Goal: Task Accomplishment & Management: Manage account settings

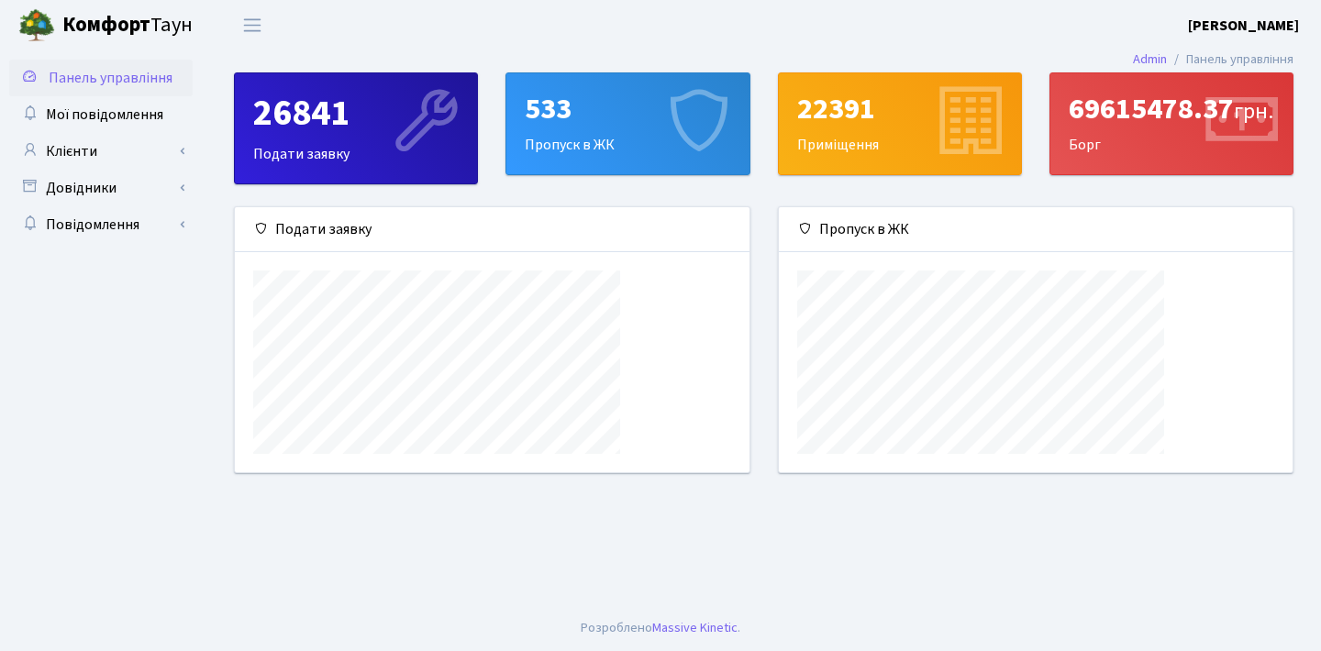
scroll to position [265, 514]
click at [142, 150] on link "Клієнти" at bounding box center [100, 151] width 183 height 37
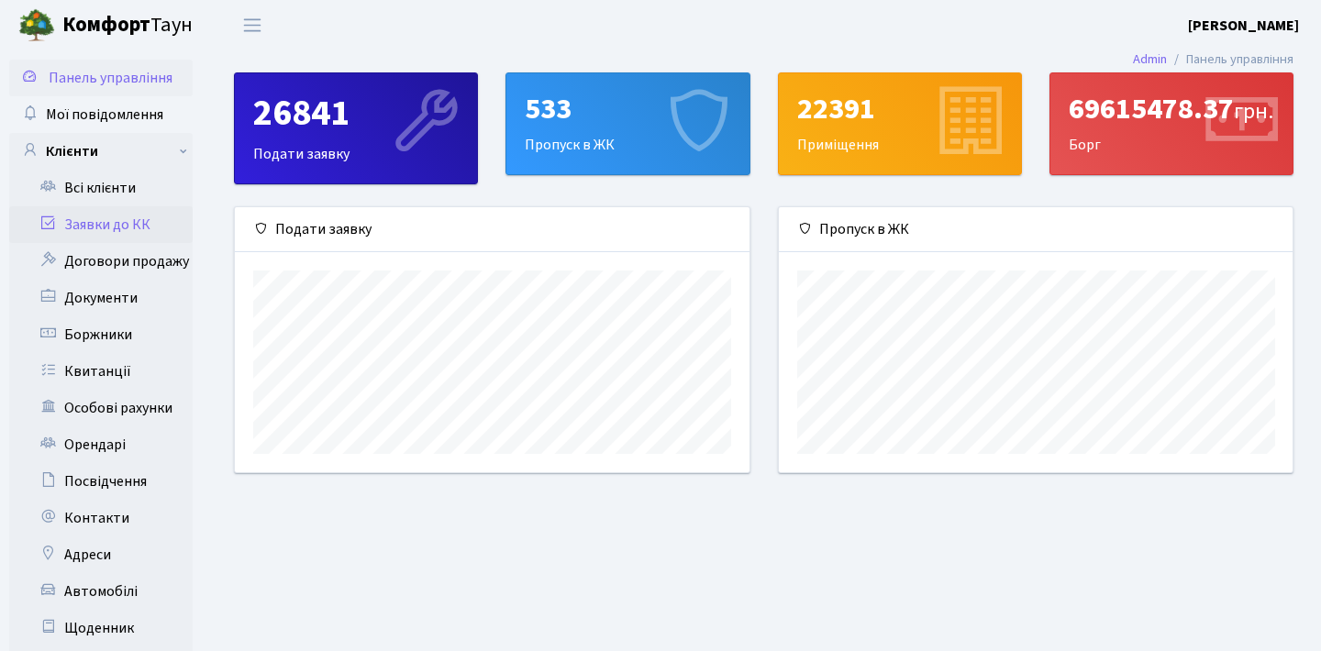
click at [120, 215] on link "Заявки до КК" at bounding box center [100, 224] width 183 height 37
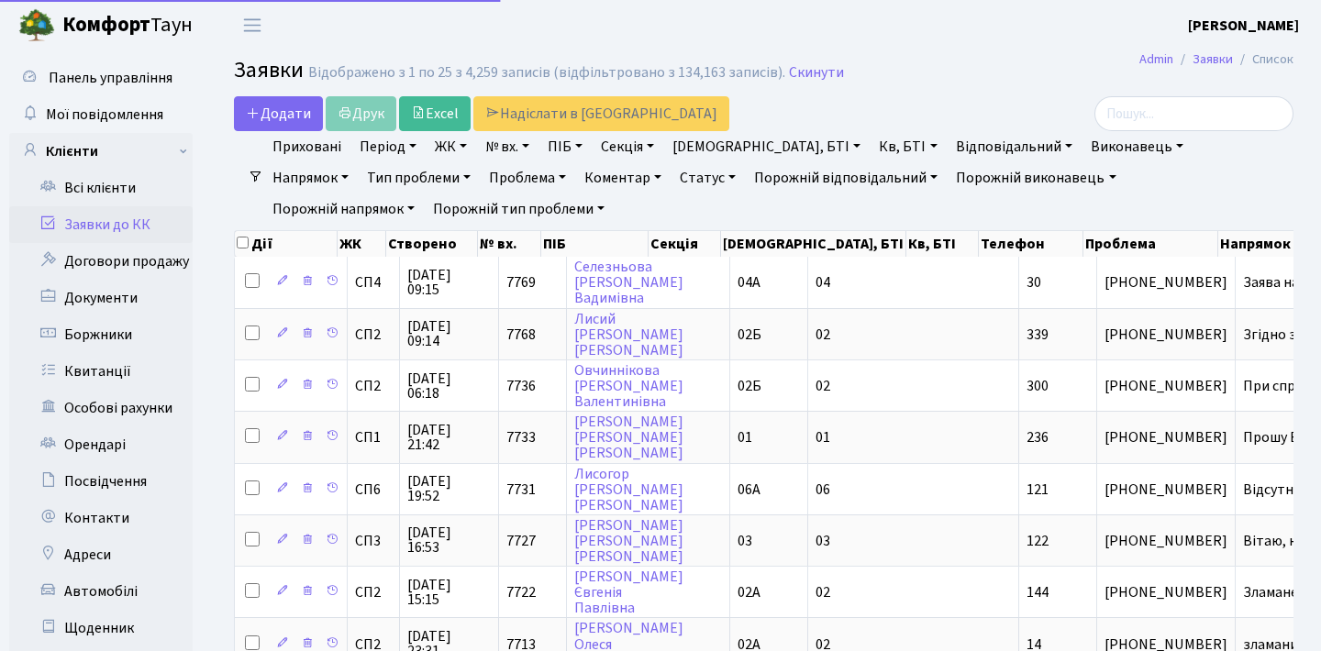
select select "25"
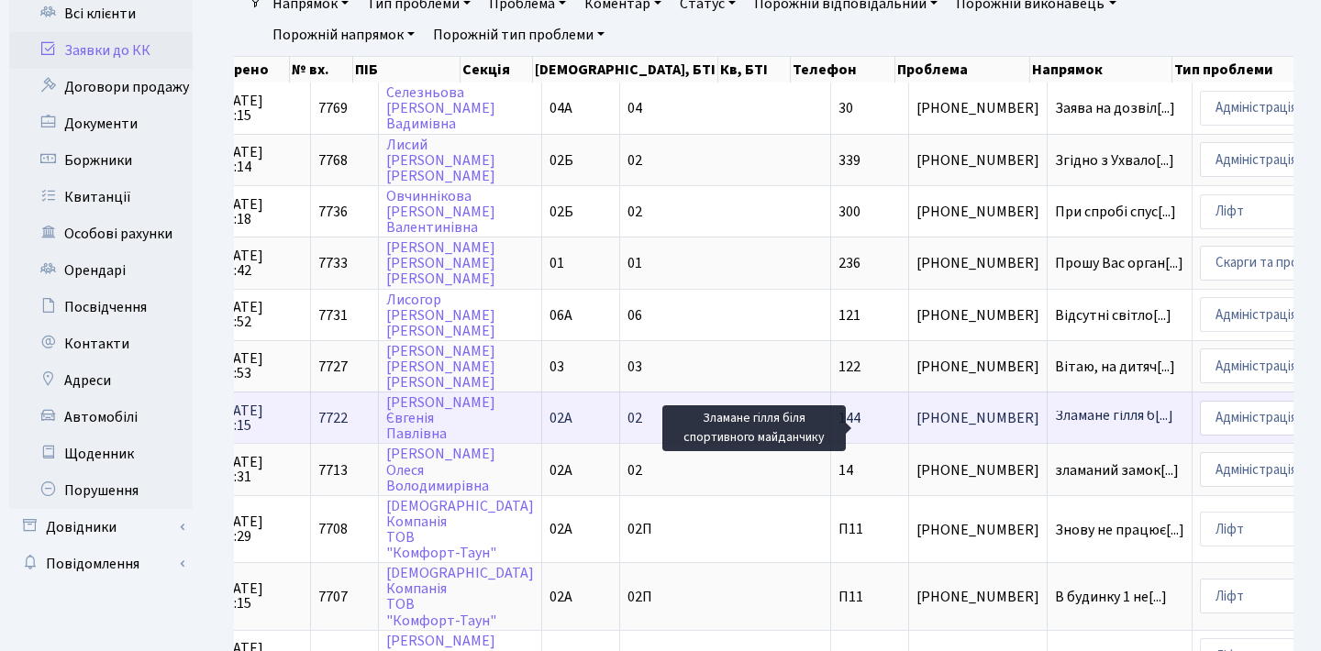
click at [1055, 426] on span "Зламане гілля б[...]" at bounding box center [1114, 415] width 118 height 20
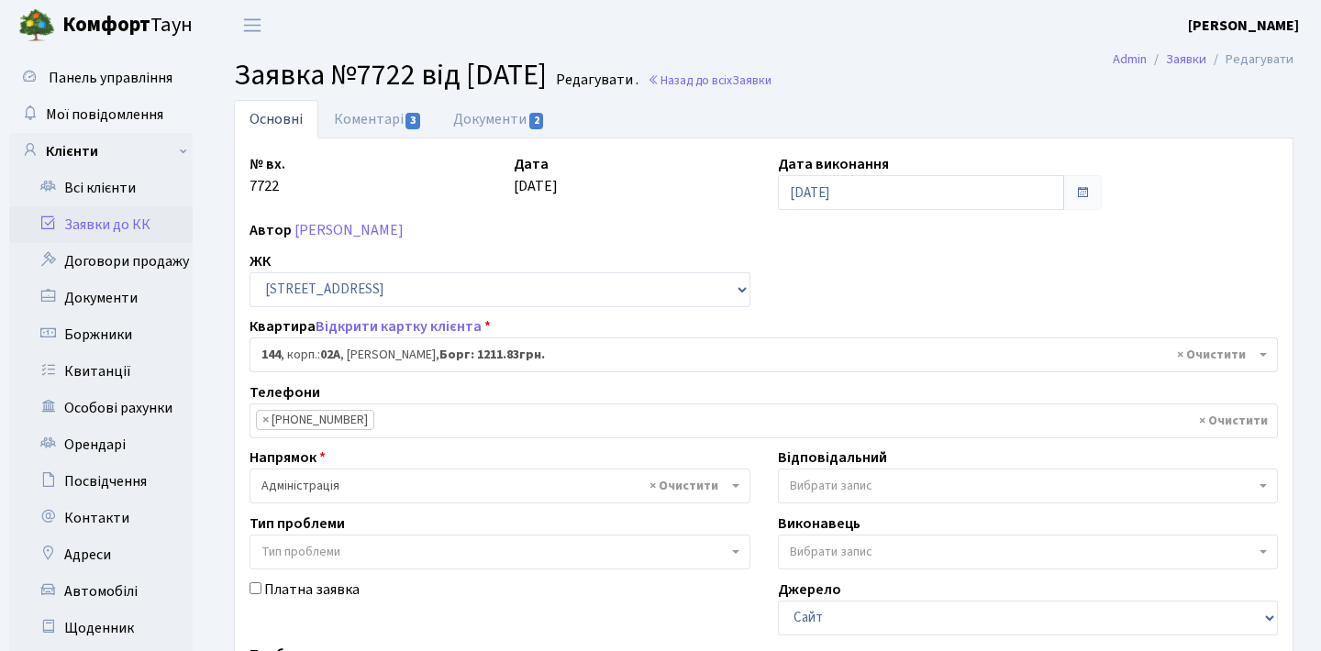
select select "20394"
click at [529, 109] on link "Документи 2" at bounding box center [499, 119] width 123 height 38
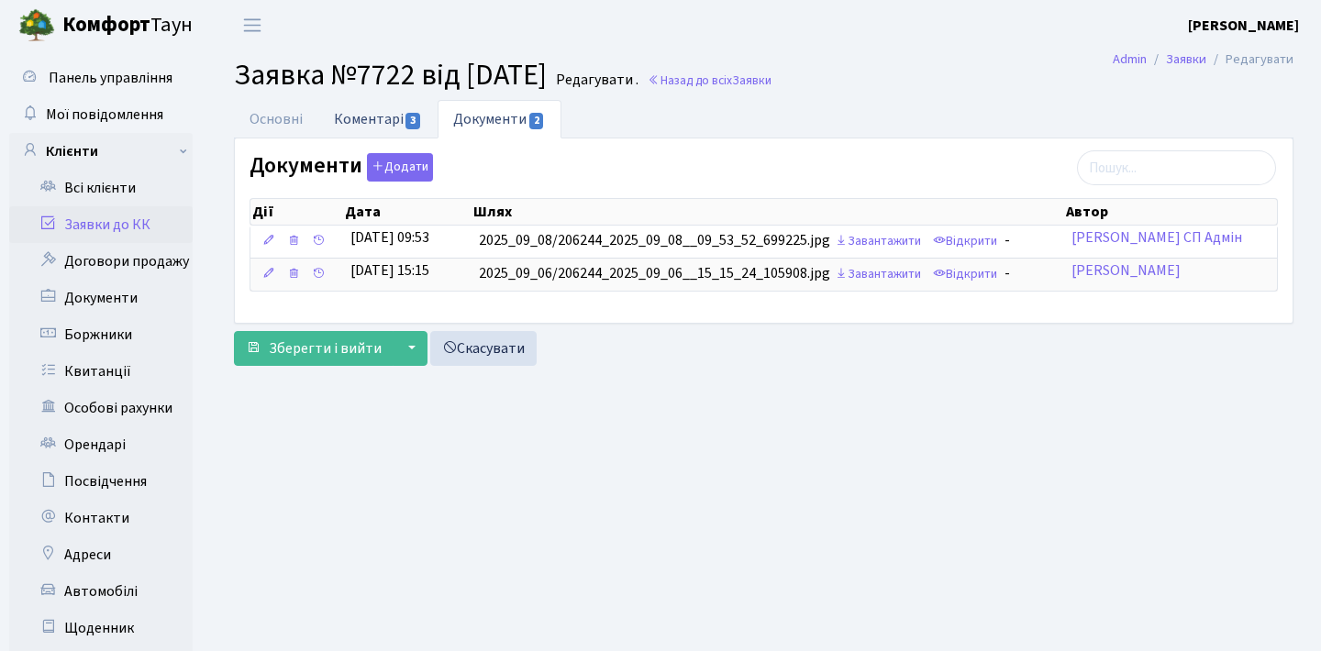
click at [402, 117] on link "Коментарі 3" at bounding box center [377, 119] width 119 height 38
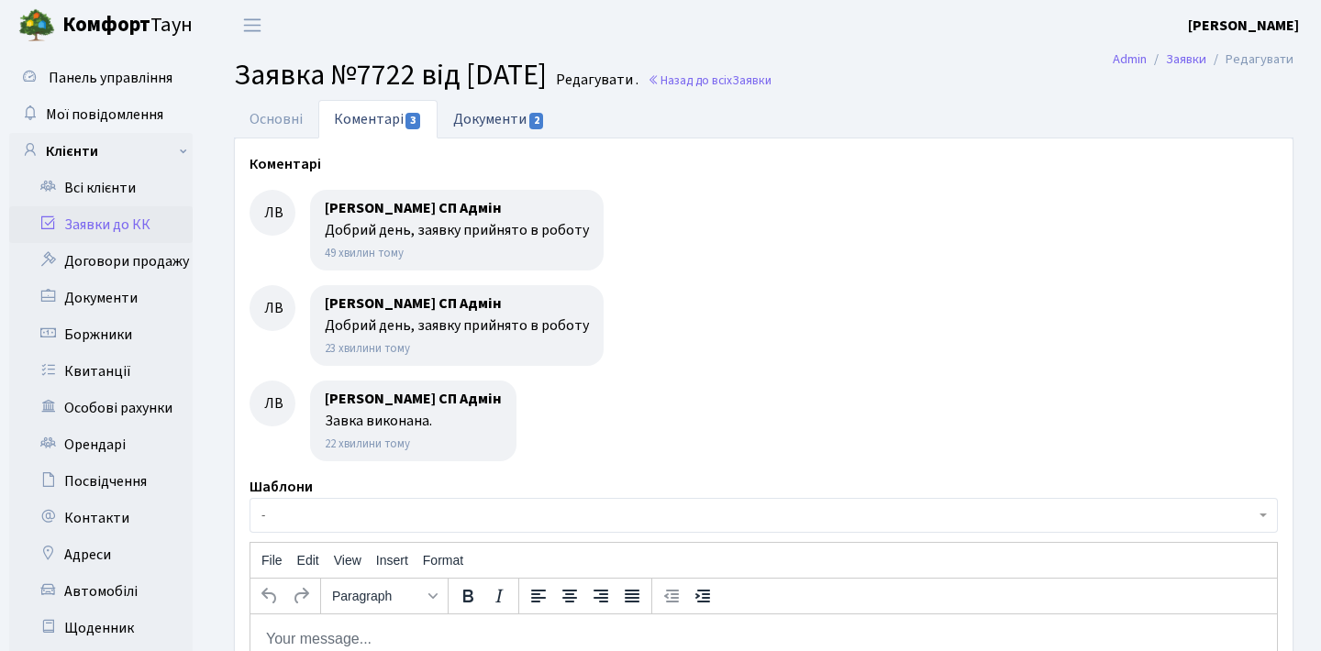
click at [533, 120] on span "2" at bounding box center [536, 121] width 15 height 17
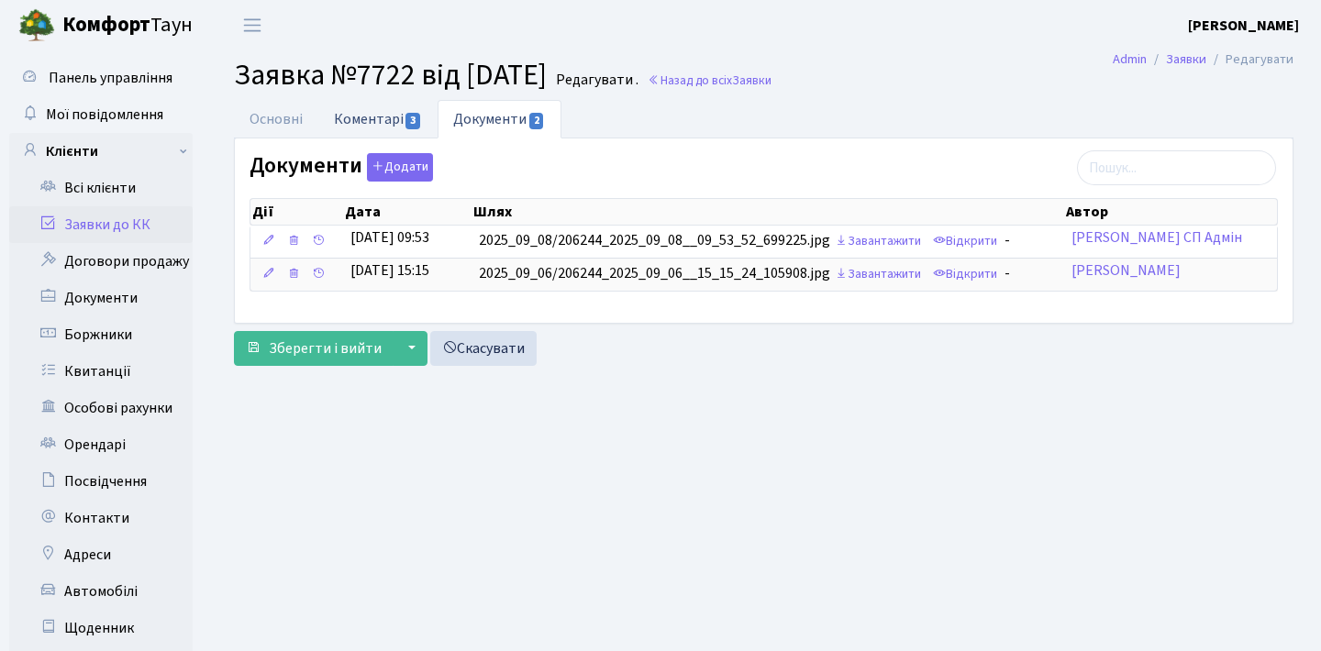
click at [412, 123] on span "3" at bounding box center [412, 121] width 15 height 17
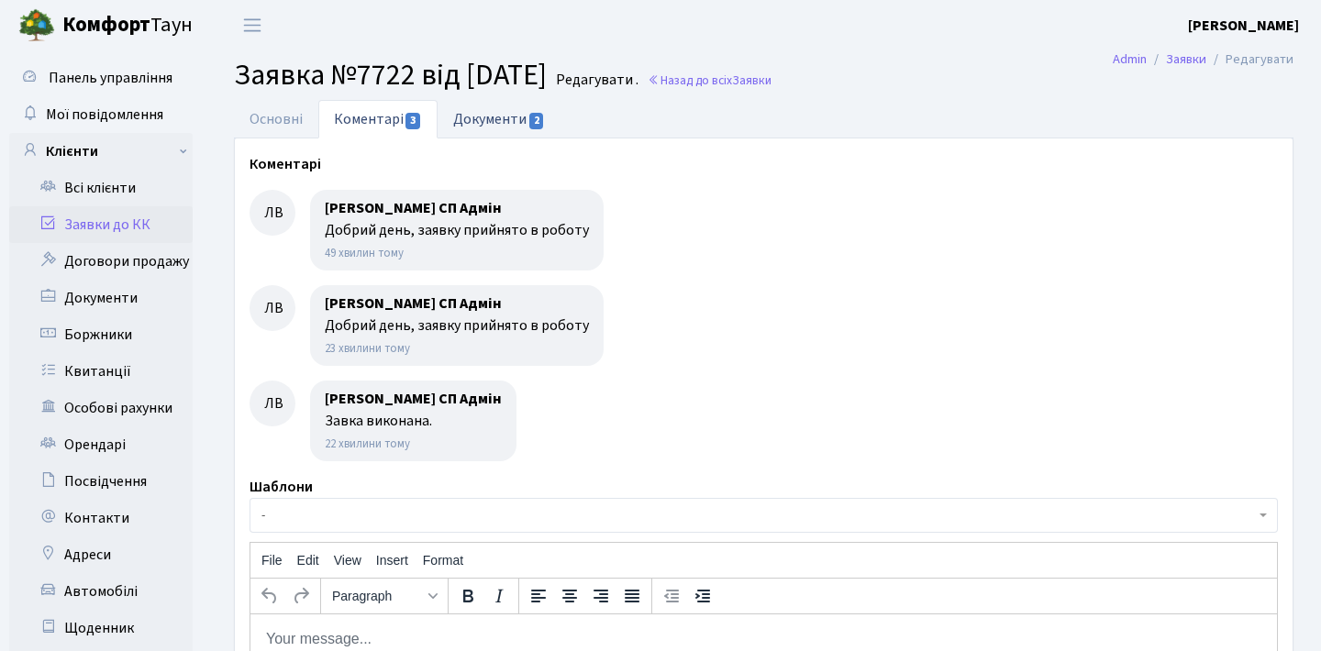
click at [493, 122] on link "Документи 2" at bounding box center [499, 119] width 123 height 38
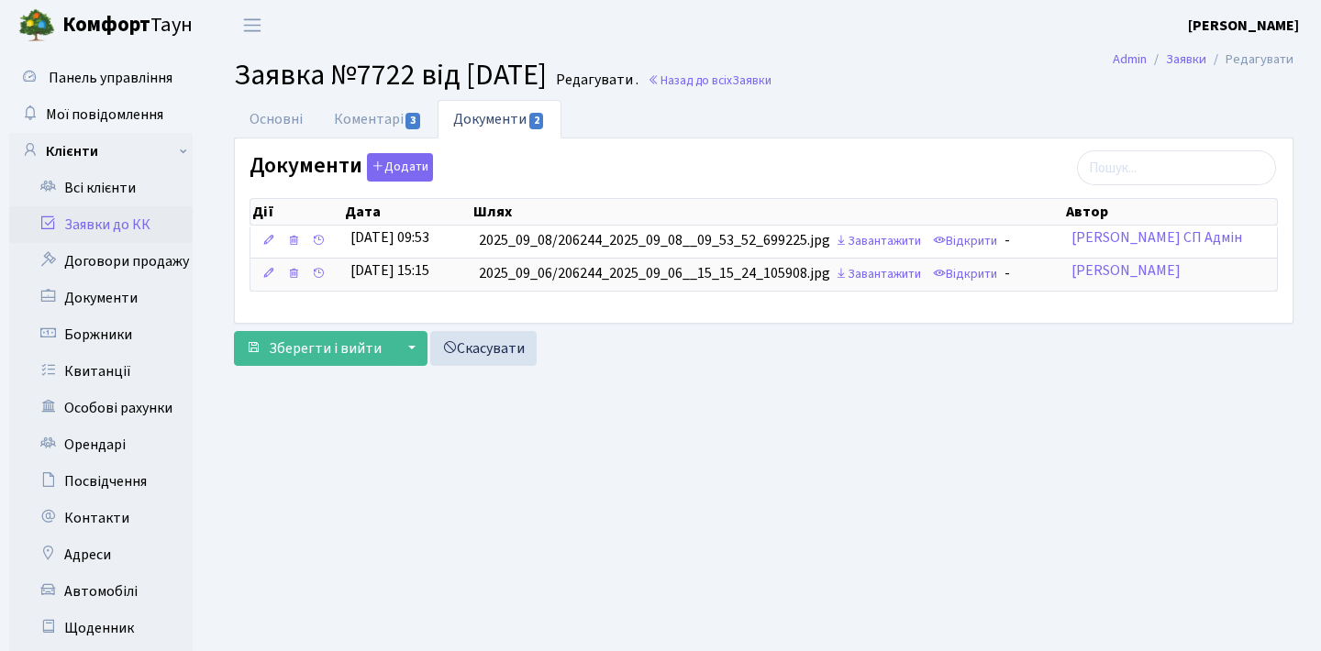
click at [152, 227] on link "Заявки до КК" at bounding box center [100, 224] width 183 height 37
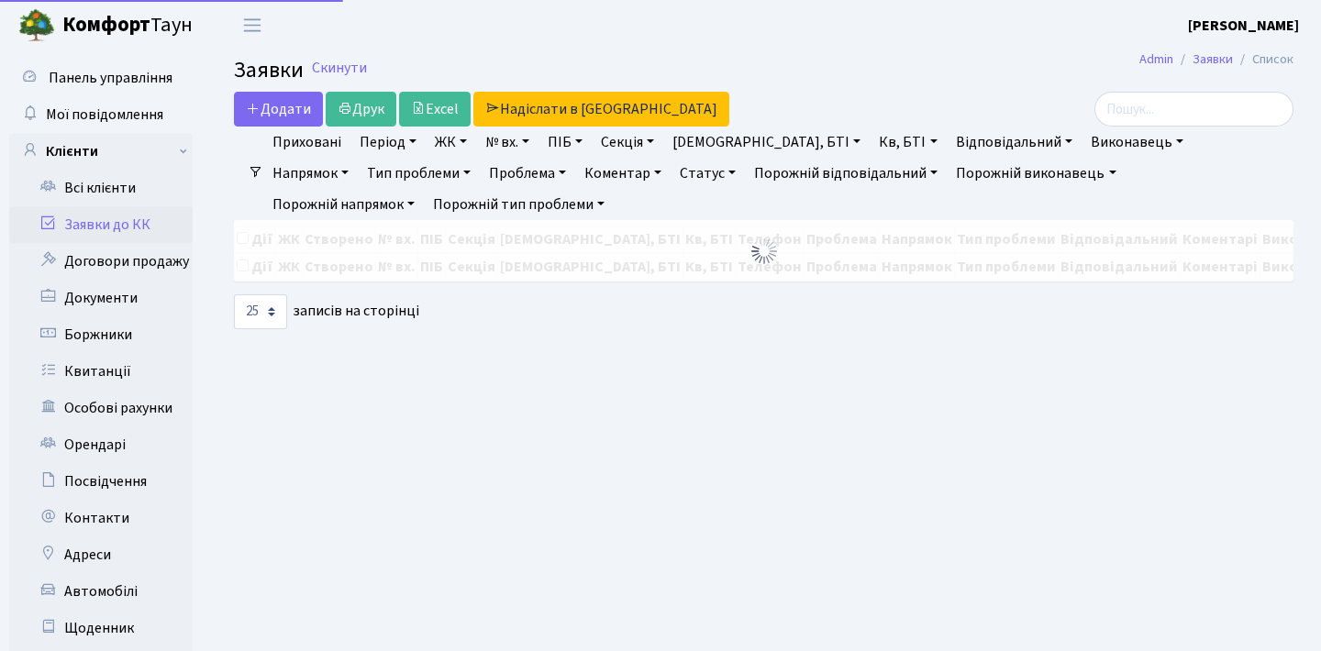
select select "25"
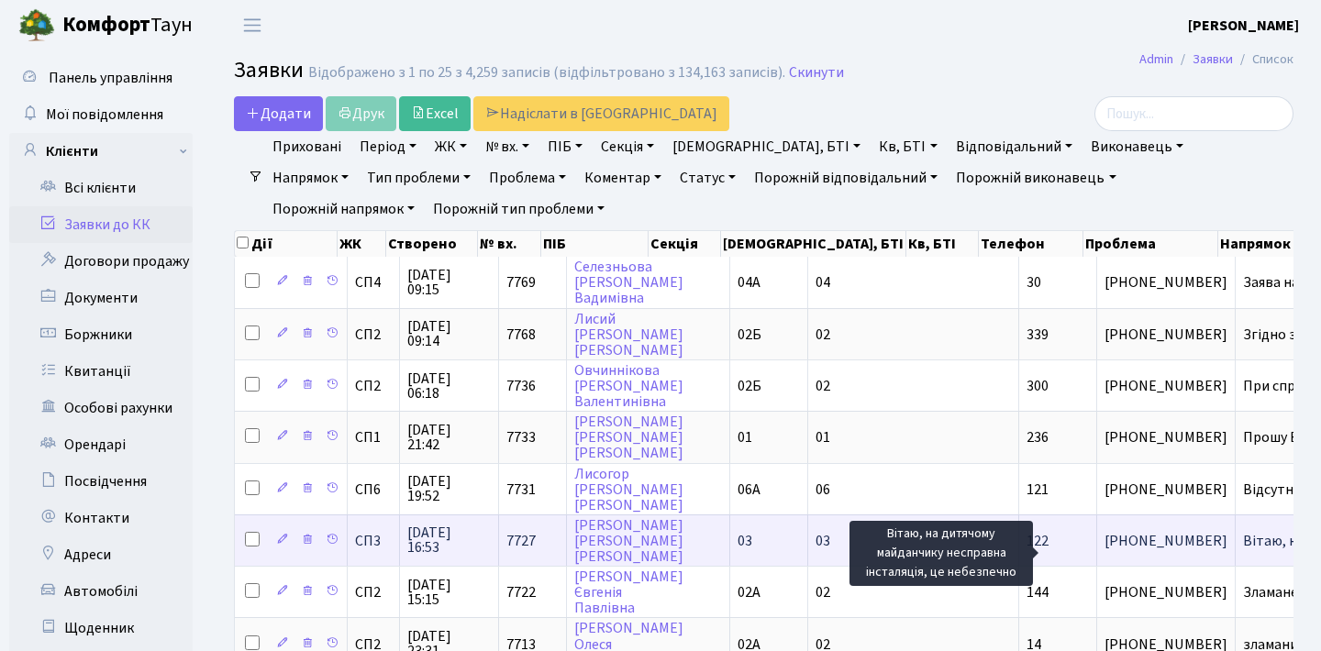
click at [1243, 551] on span "Вітаю, на дитяч[...]" at bounding box center [1303, 541] width 120 height 20
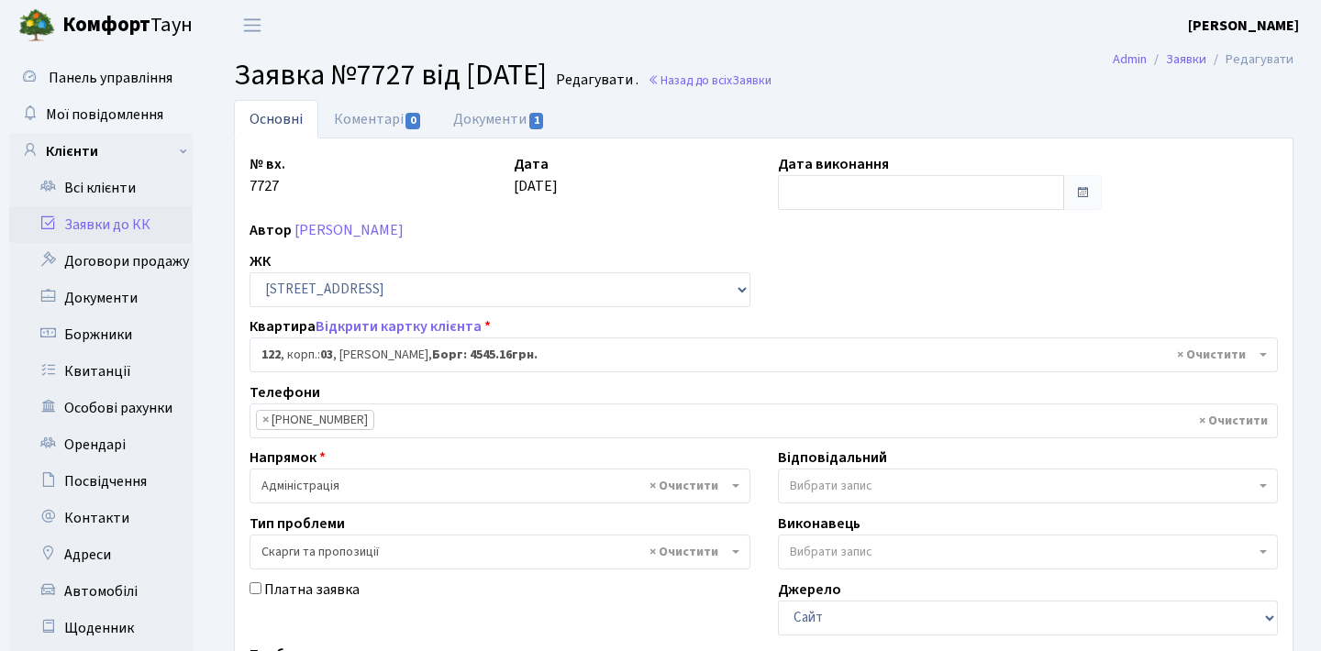
select select "20844"
select select "55"
click at [150, 231] on link "Заявки до КК" at bounding box center [100, 224] width 183 height 37
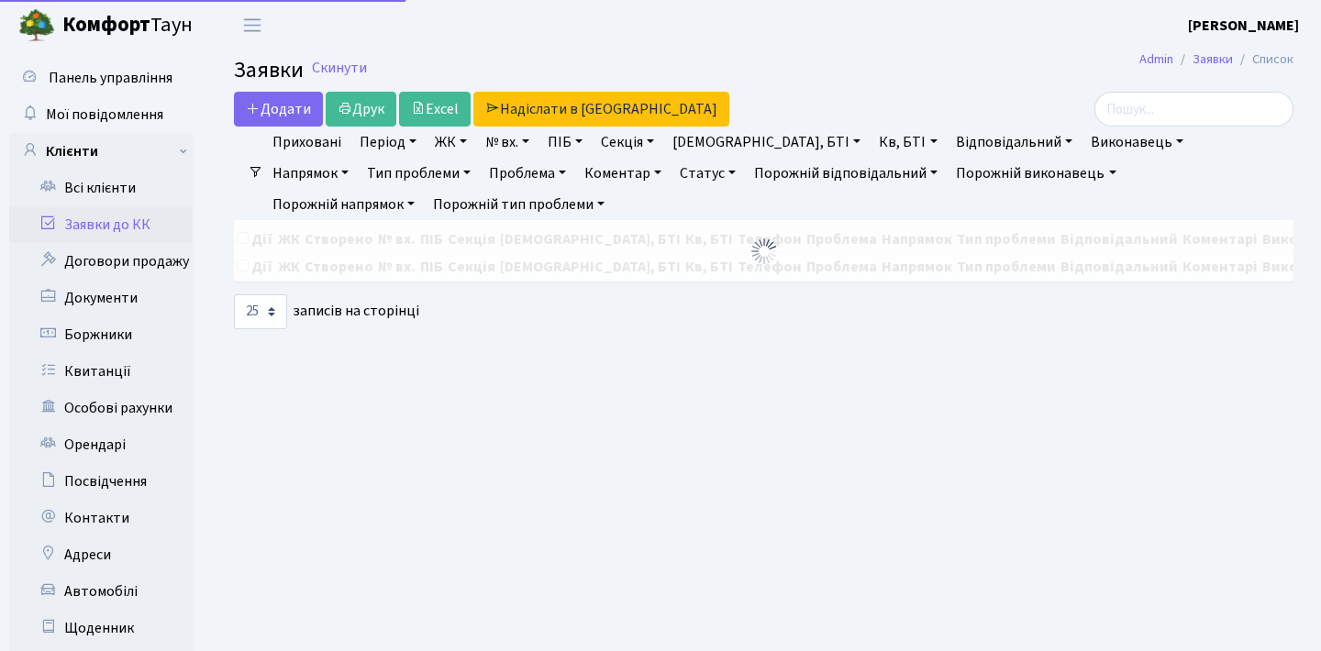
select select "25"
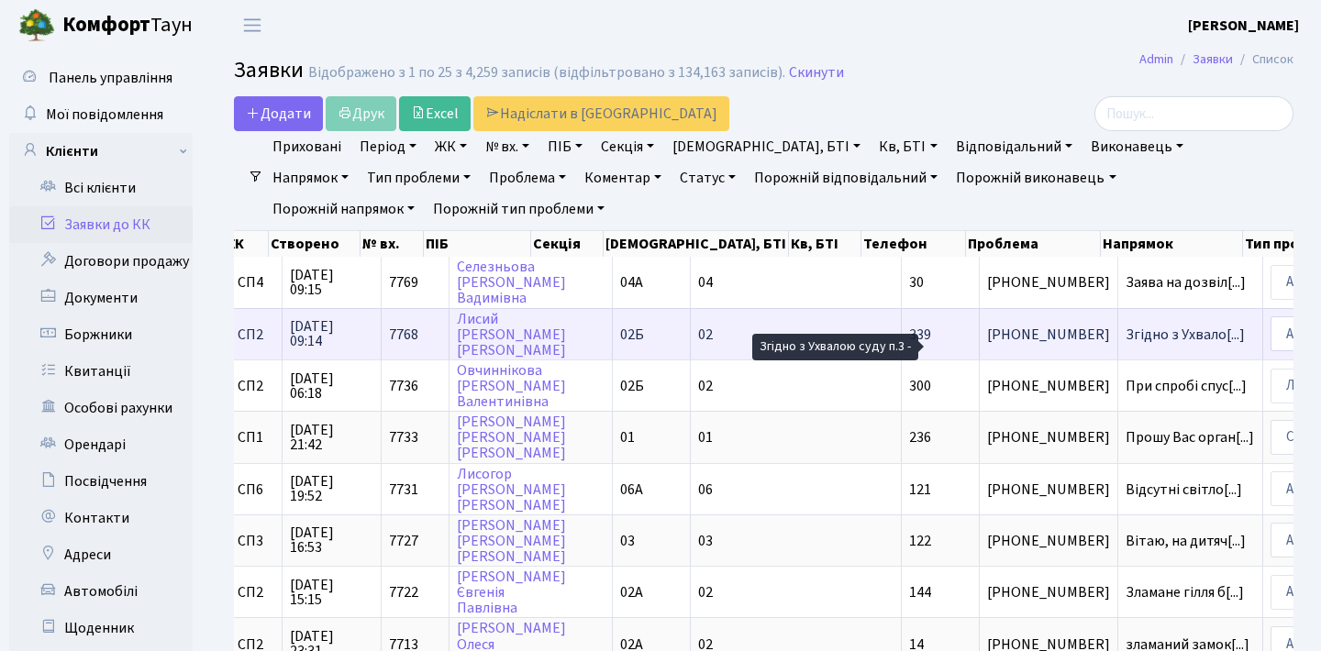
click at [1125, 343] on span "Згідно з Ухвало[...]" at bounding box center [1184, 335] width 119 height 20
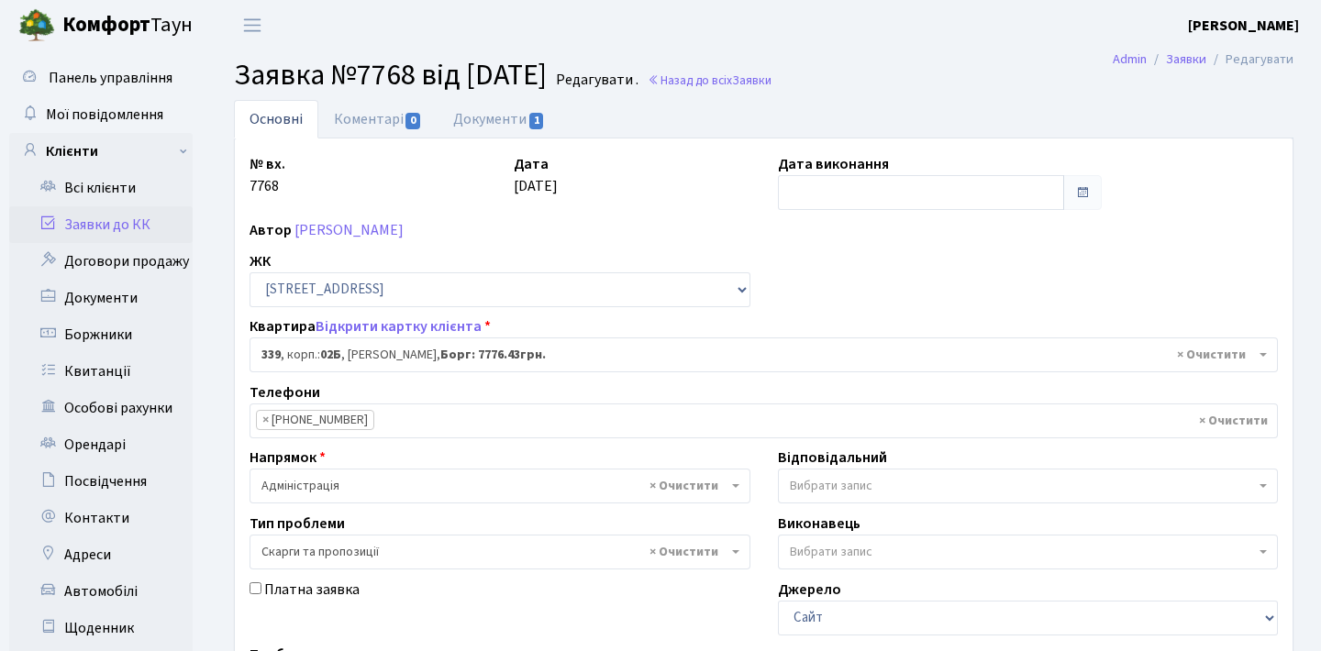
select select "20589"
select select "55"
click at [519, 109] on link "Документи 1" at bounding box center [499, 119] width 123 height 38
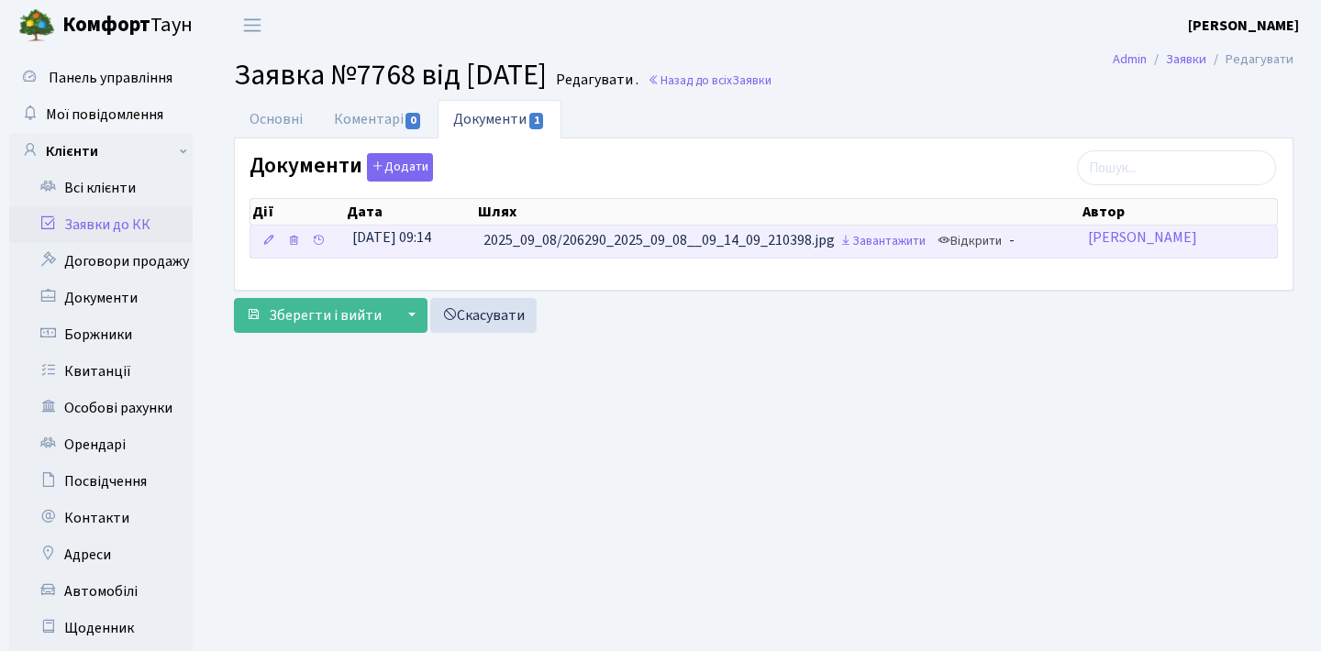
click at [978, 233] on link "Відкрити" at bounding box center [969, 241] width 73 height 28
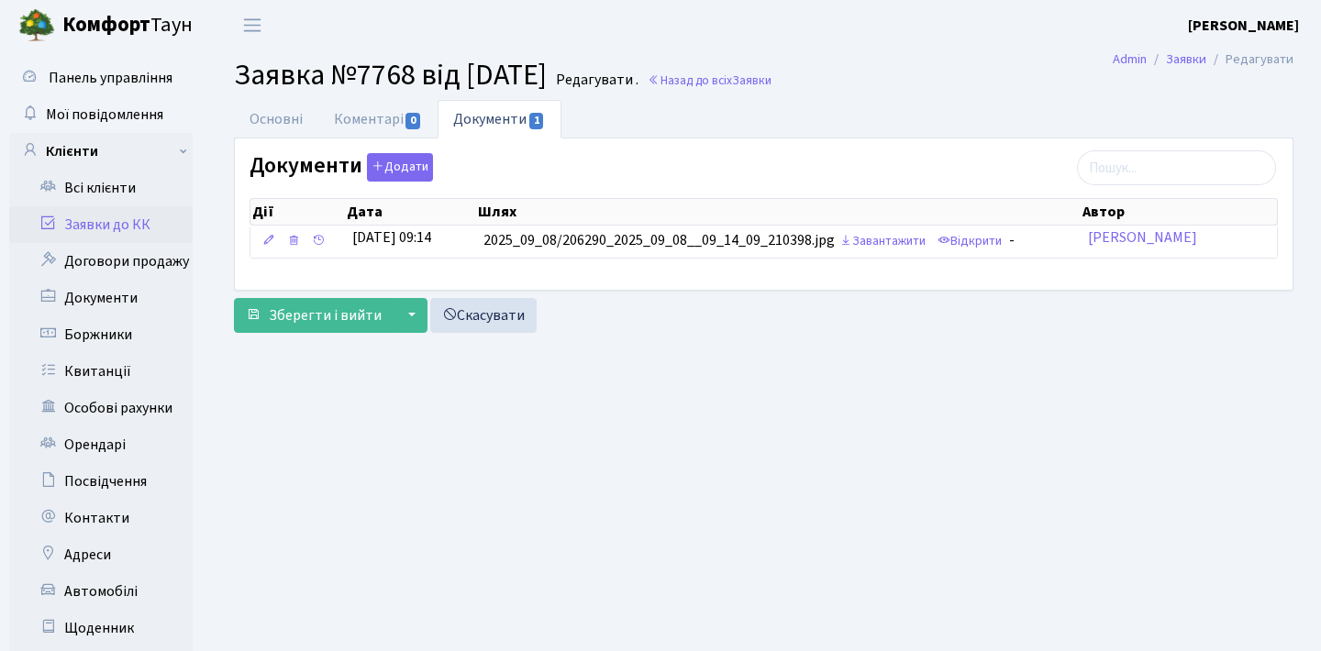
click at [148, 222] on link "Заявки до КК" at bounding box center [100, 224] width 183 height 37
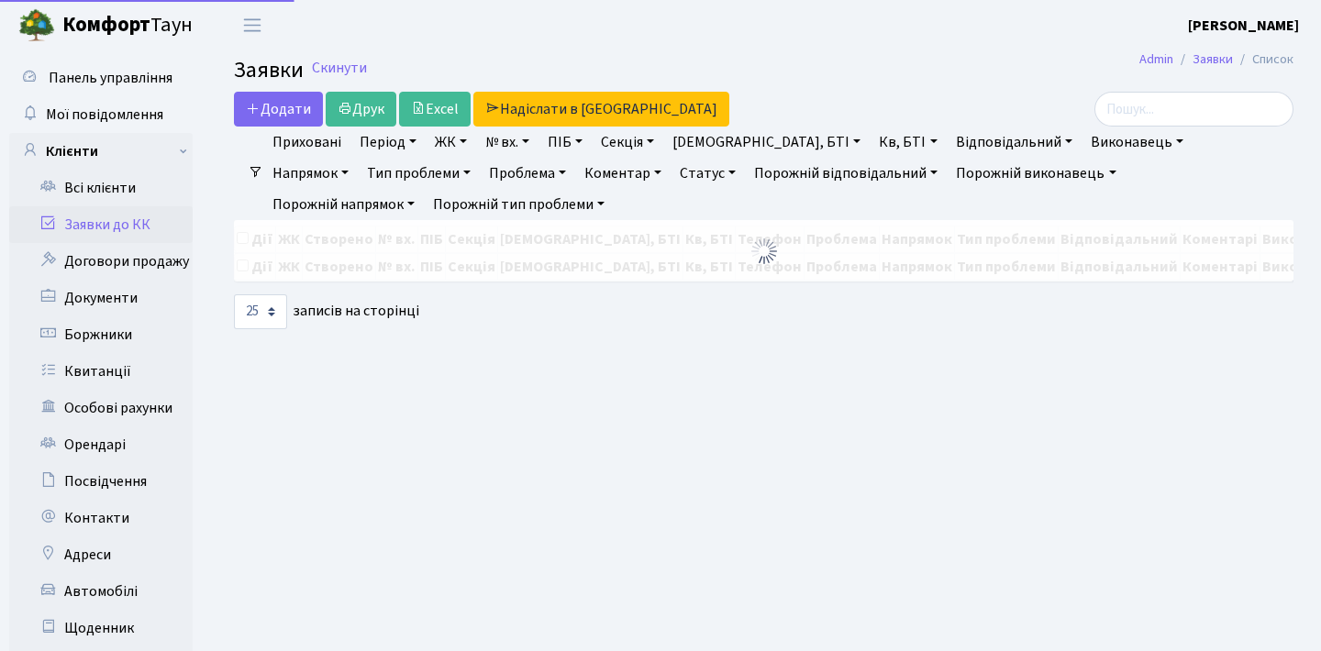
select select "25"
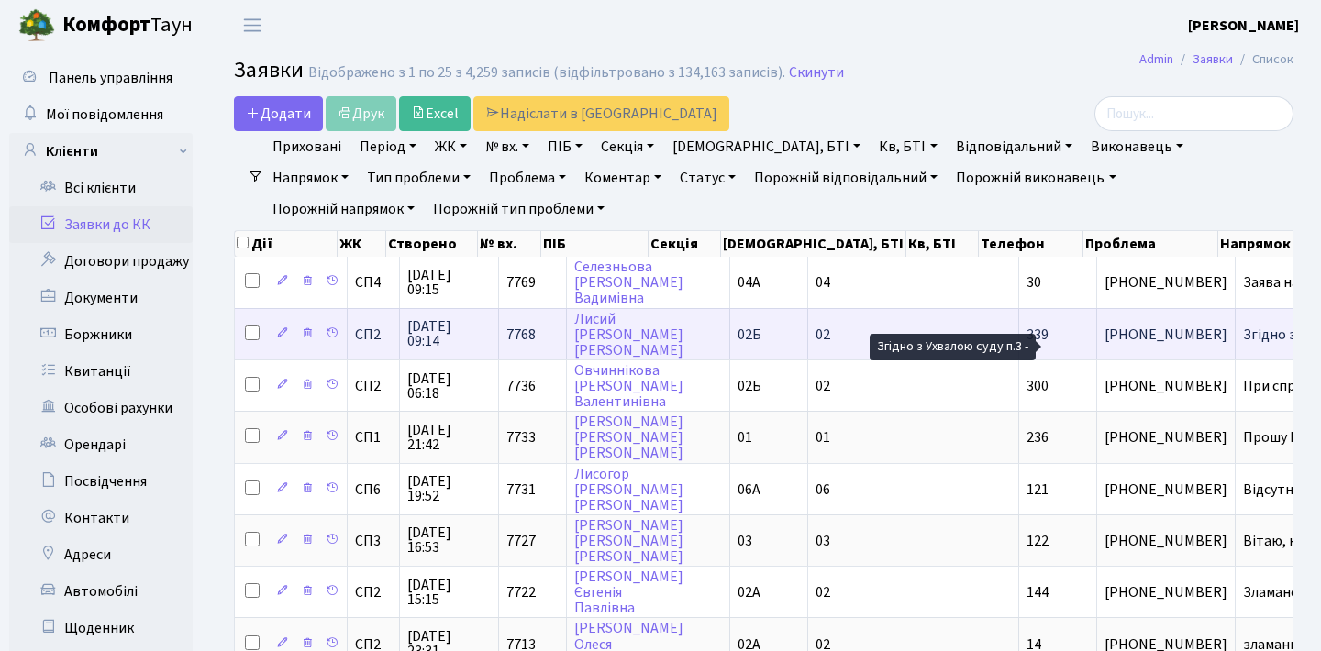
click at [1243, 345] on span "Згідно з Ухвало[...]" at bounding box center [1302, 335] width 119 height 20
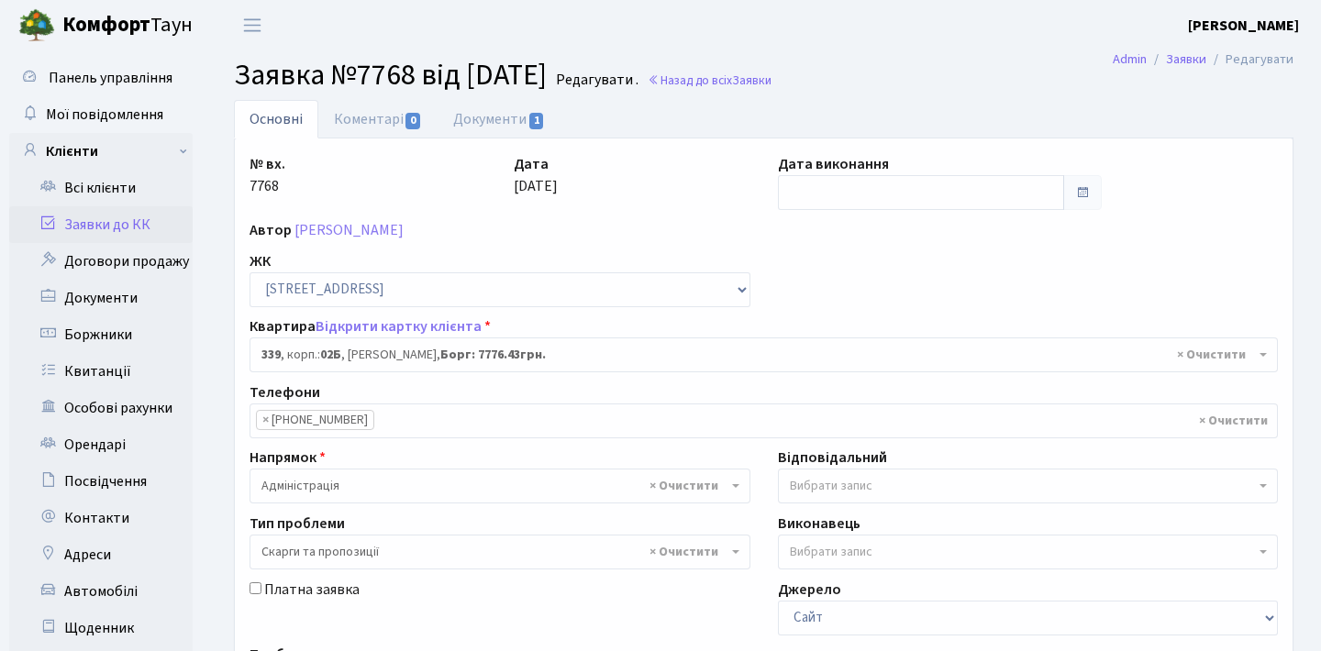
select select "20589"
select select "55"
click at [139, 218] on link "Заявки до КК" at bounding box center [100, 224] width 183 height 37
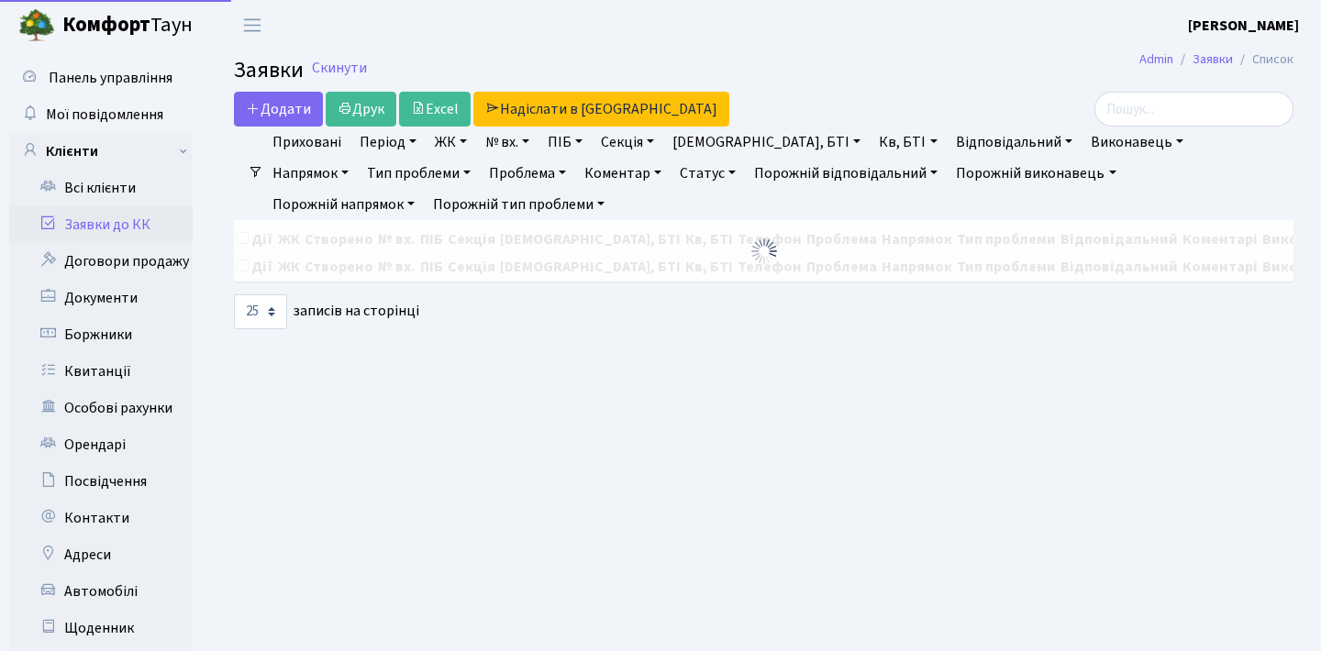
select select "25"
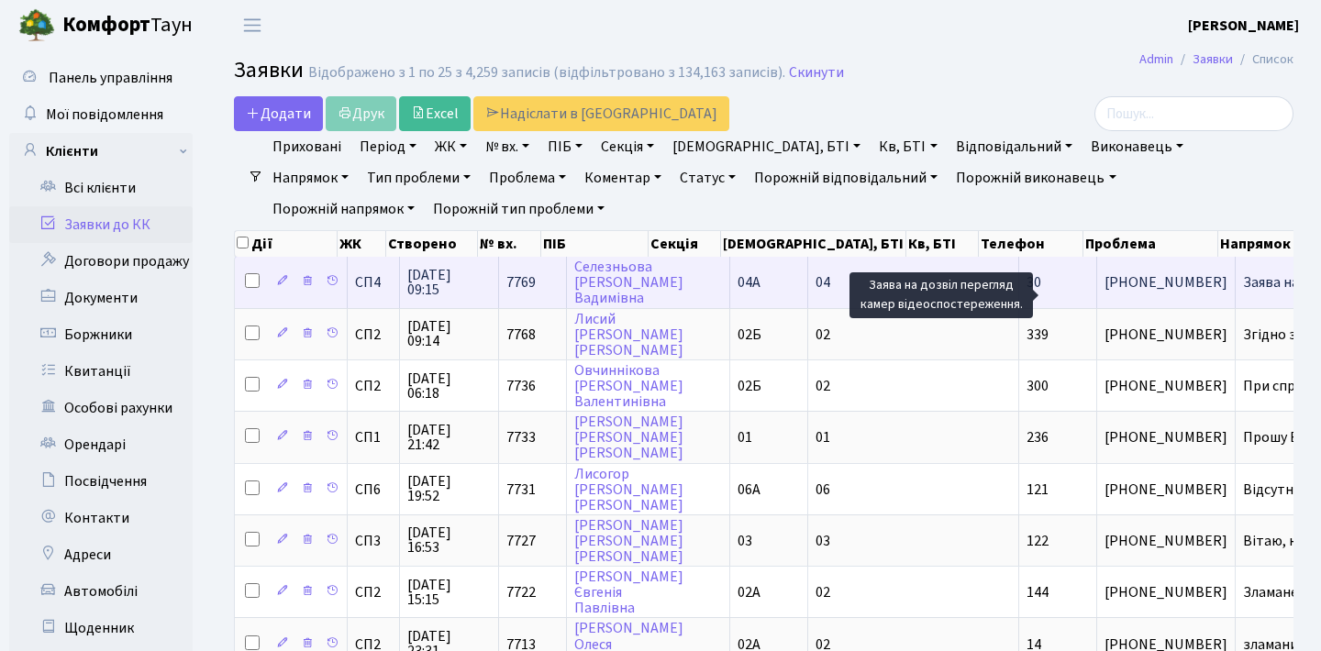
click at [1243, 293] on span "Заява на дозвіл[...]" at bounding box center [1303, 282] width 120 height 20
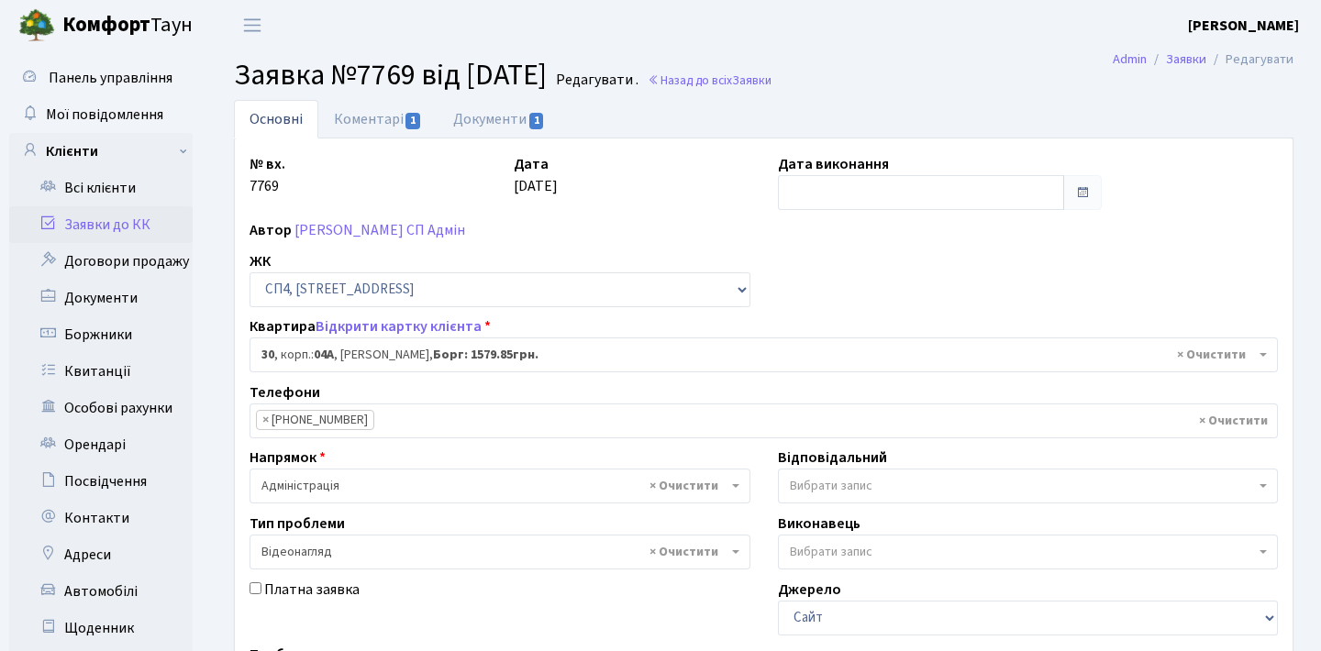
select select "21058"
select select "45"
click at [523, 126] on link "Документи 1" at bounding box center [499, 119] width 123 height 38
select select "25"
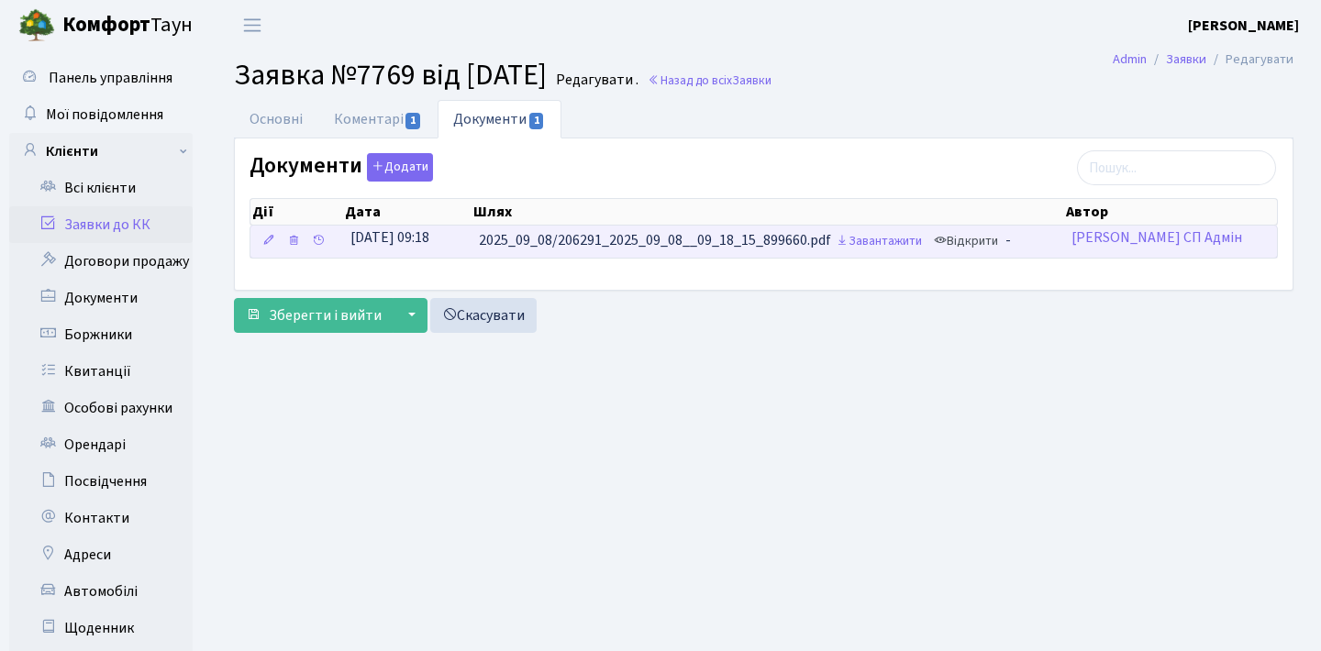
click at [971, 241] on link "Відкрити" at bounding box center [965, 241] width 73 height 28
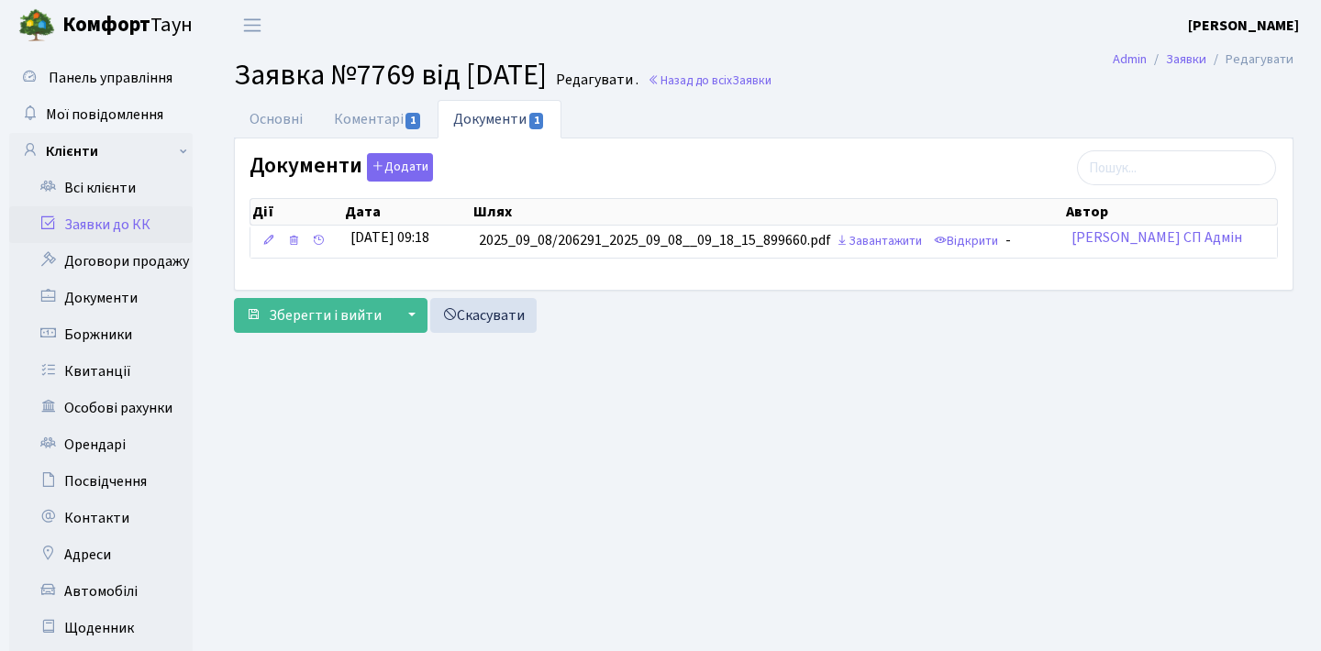
click at [127, 233] on link "Заявки до КК" at bounding box center [100, 224] width 183 height 37
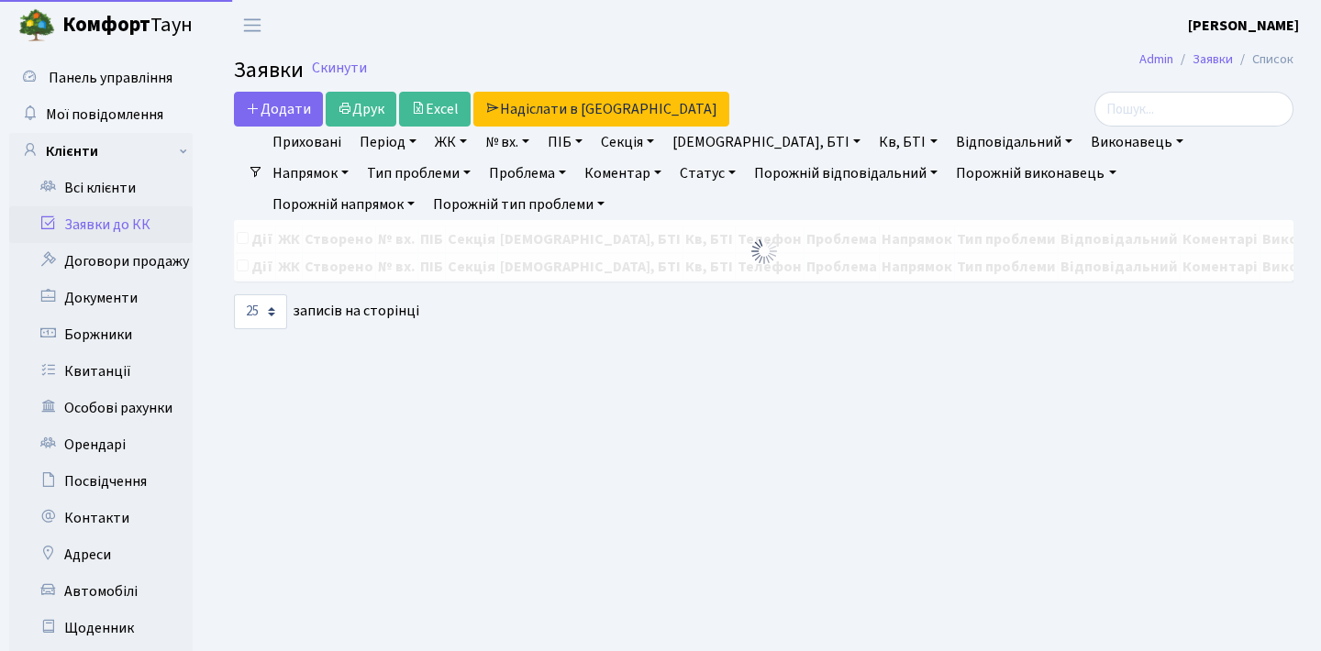
select select "25"
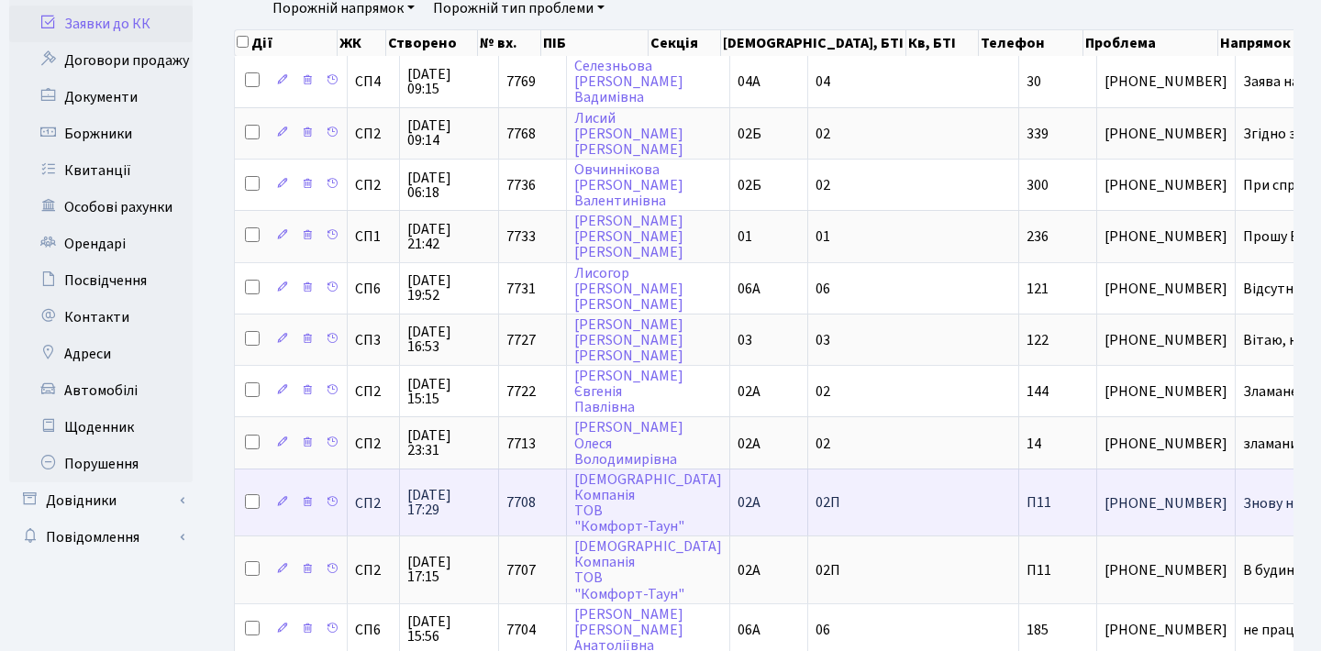
scroll to position [200, 0]
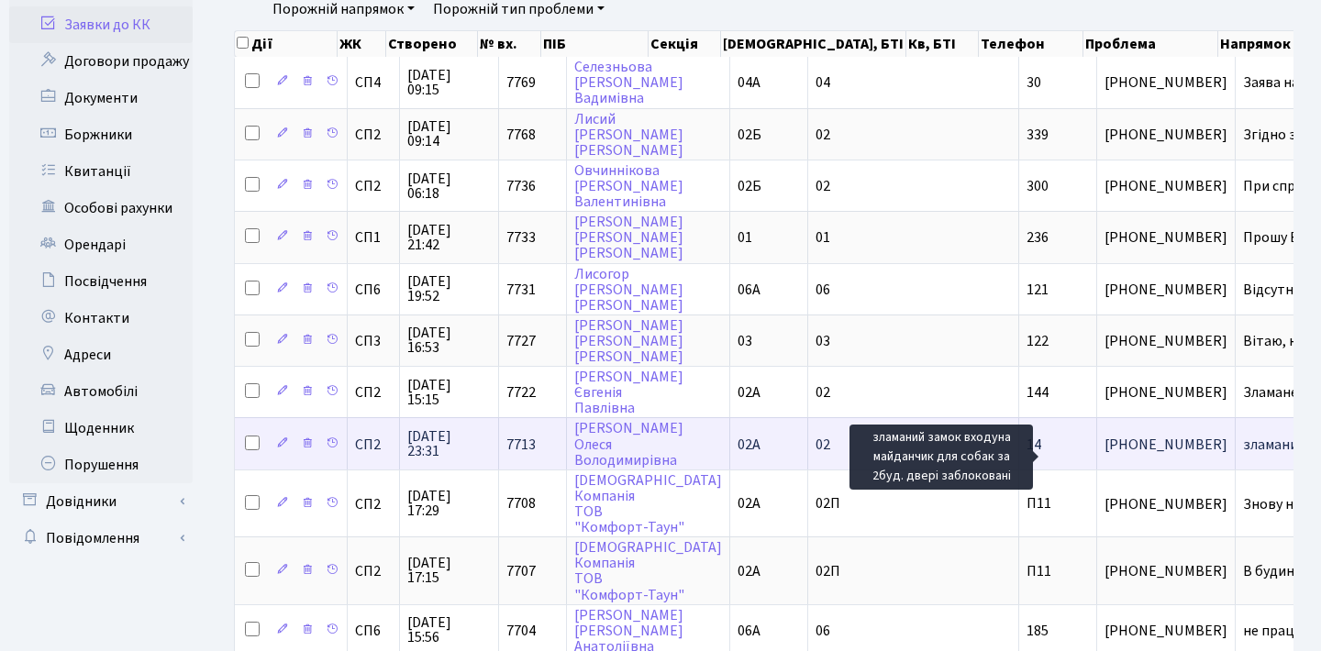
drag, startPoint x: 1083, startPoint y: 460, endPoint x: 1082, endPoint y: 473, distance: 13.8
click at [1243, 455] on span "зламаний замок[...]" at bounding box center [1305, 445] width 124 height 20
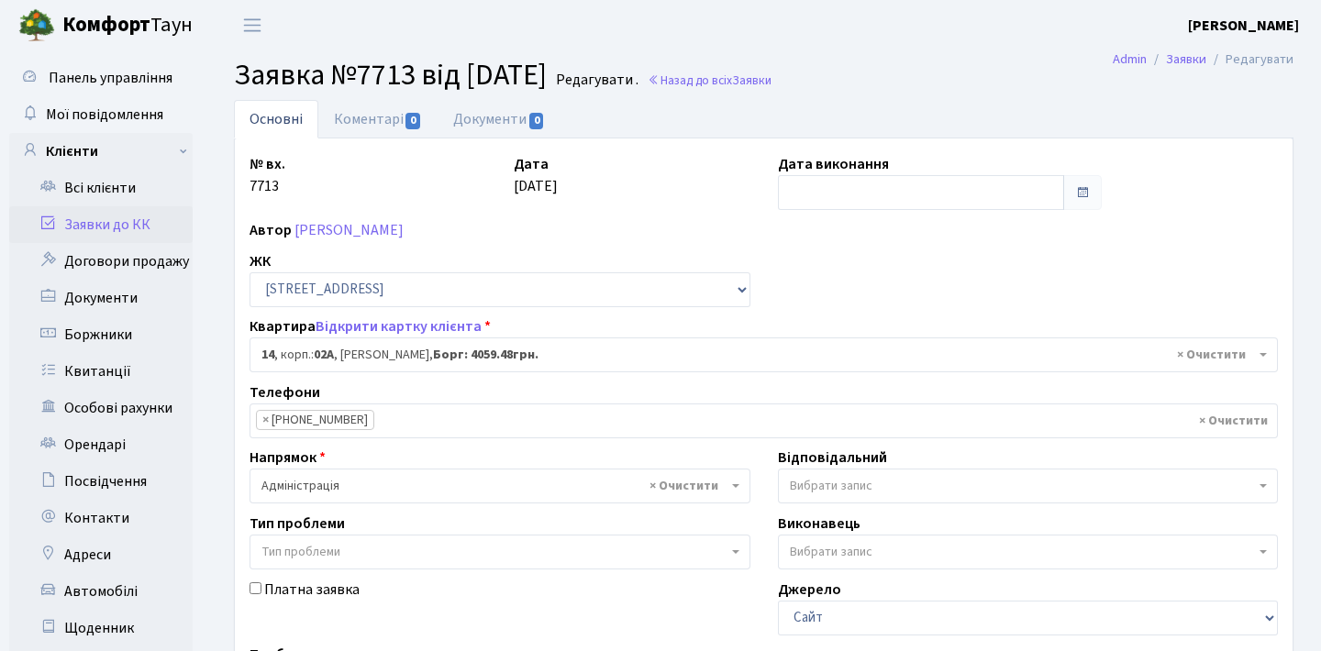
select select "20264"
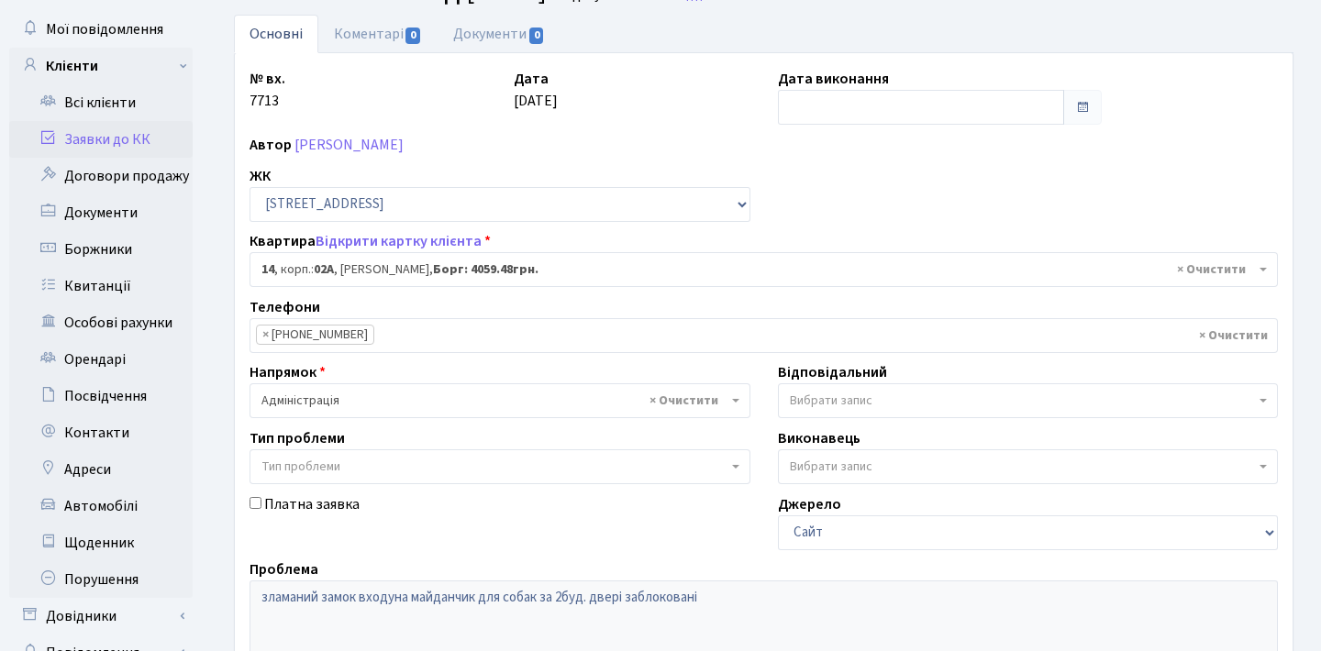
scroll to position [86, 0]
click at [114, 147] on link "Заявки до КК" at bounding box center [100, 138] width 183 height 37
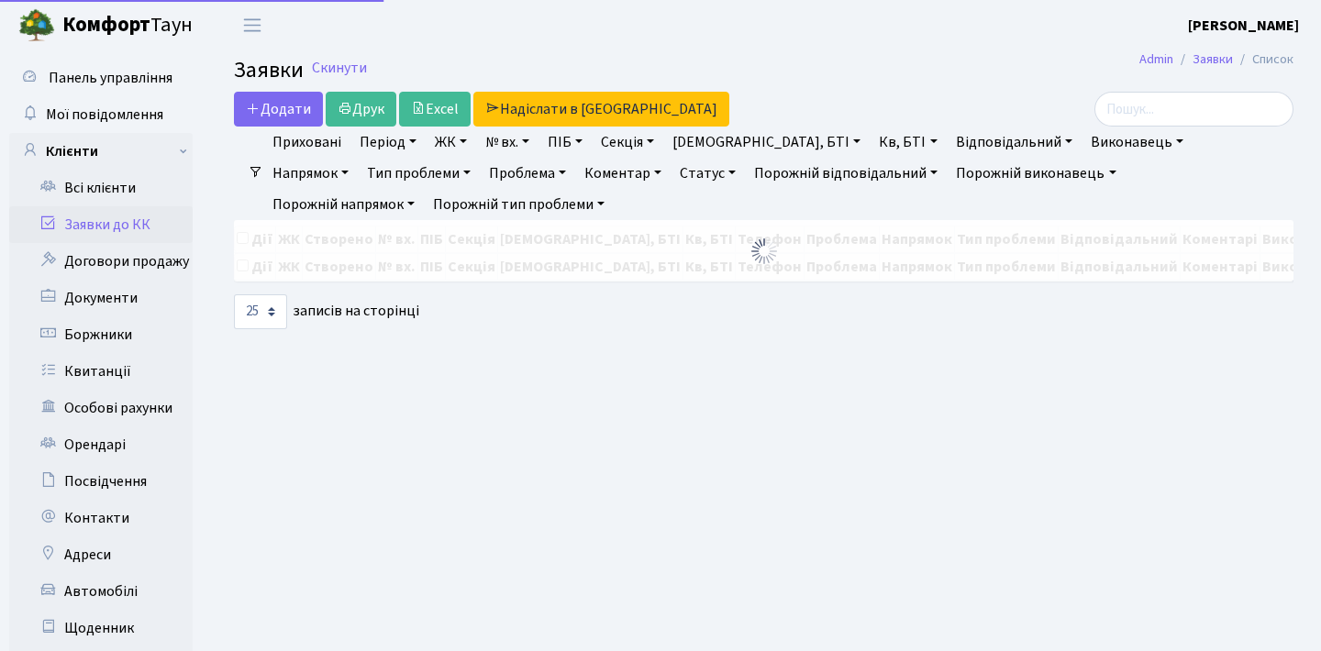
select select "25"
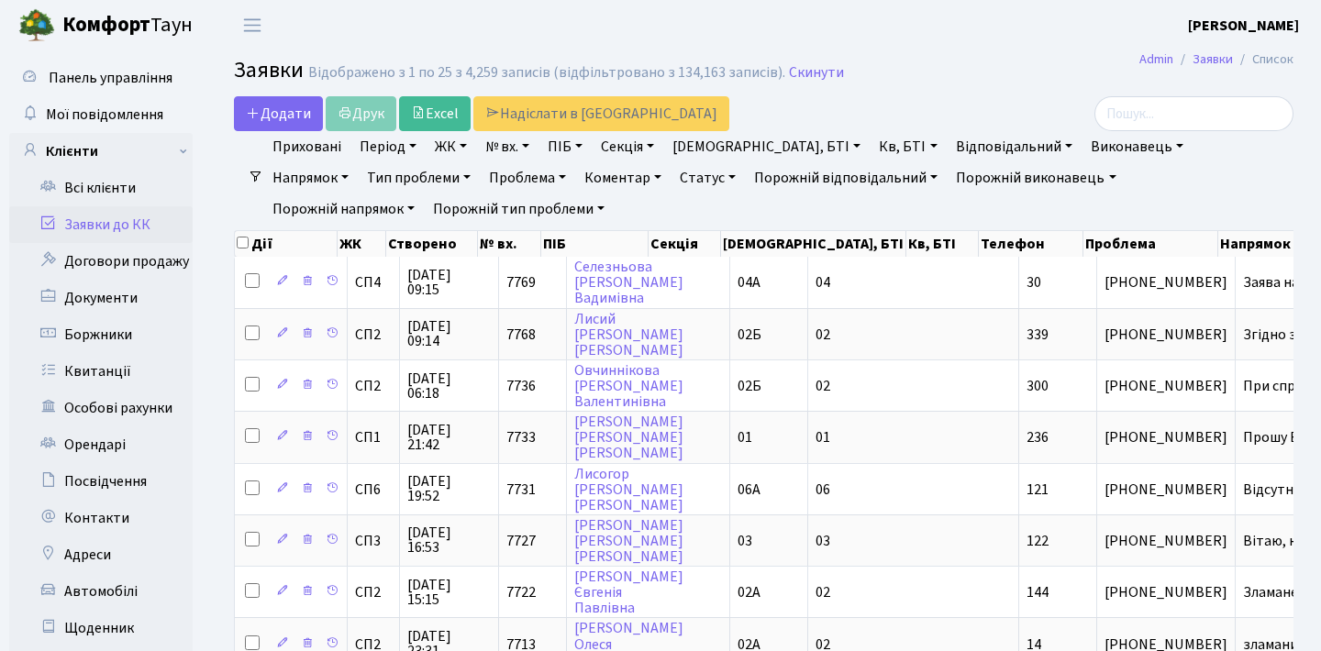
click at [862, 38] on header "[PERSON_NAME] Мій обліковий запис Вийти" at bounding box center [660, 25] width 1321 height 50
drag, startPoint x: 784, startPoint y: 3, endPoint x: 815, endPoint y: 16, distance: 33.7
click at [815, 16] on header "[PERSON_NAME] Мій обліковий запис Вийти" at bounding box center [660, 25] width 1321 height 50
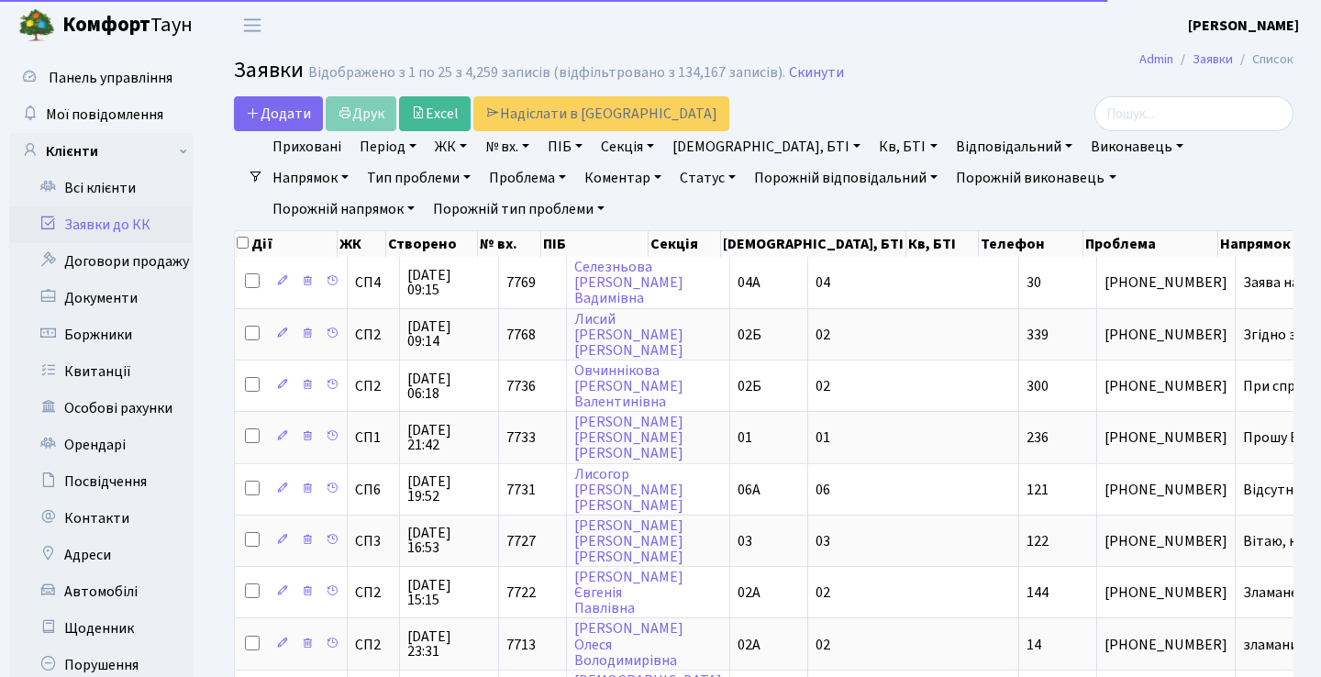
select select "25"
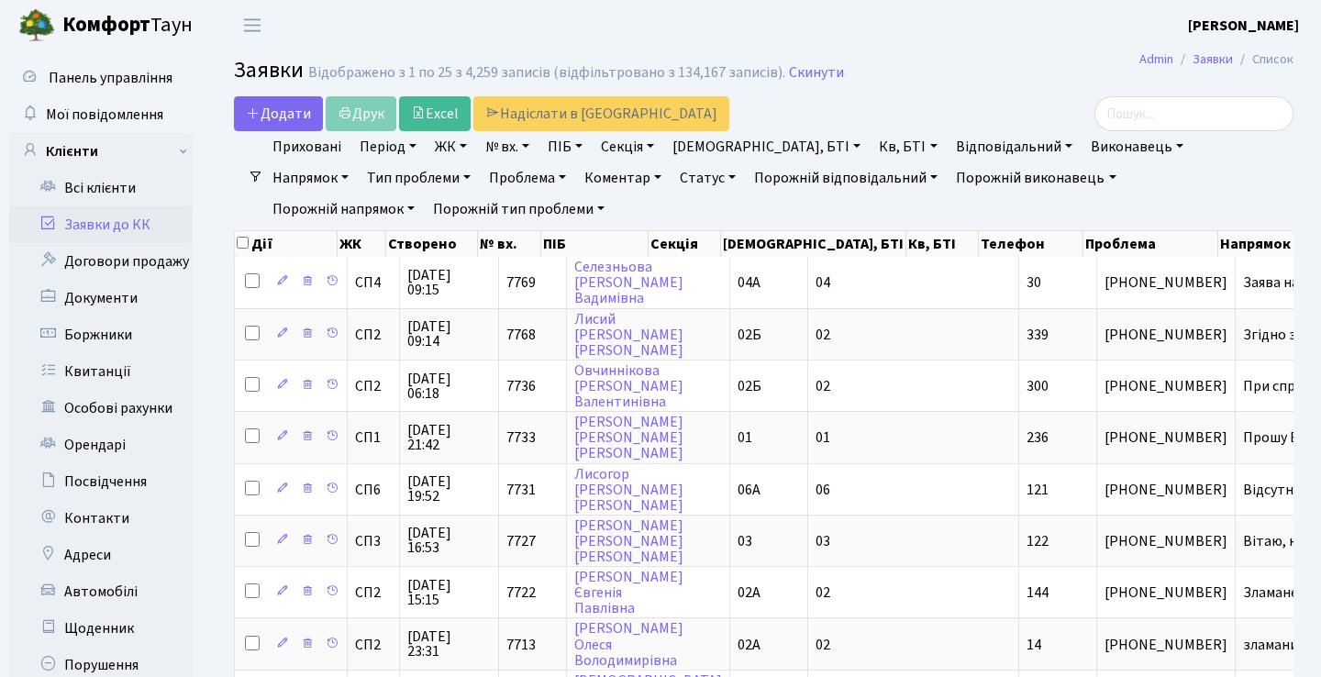
click at [764, 37] on header "Комфорт Таун Анна Г. Мій обліковий запис Вийти" at bounding box center [660, 25] width 1321 height 50
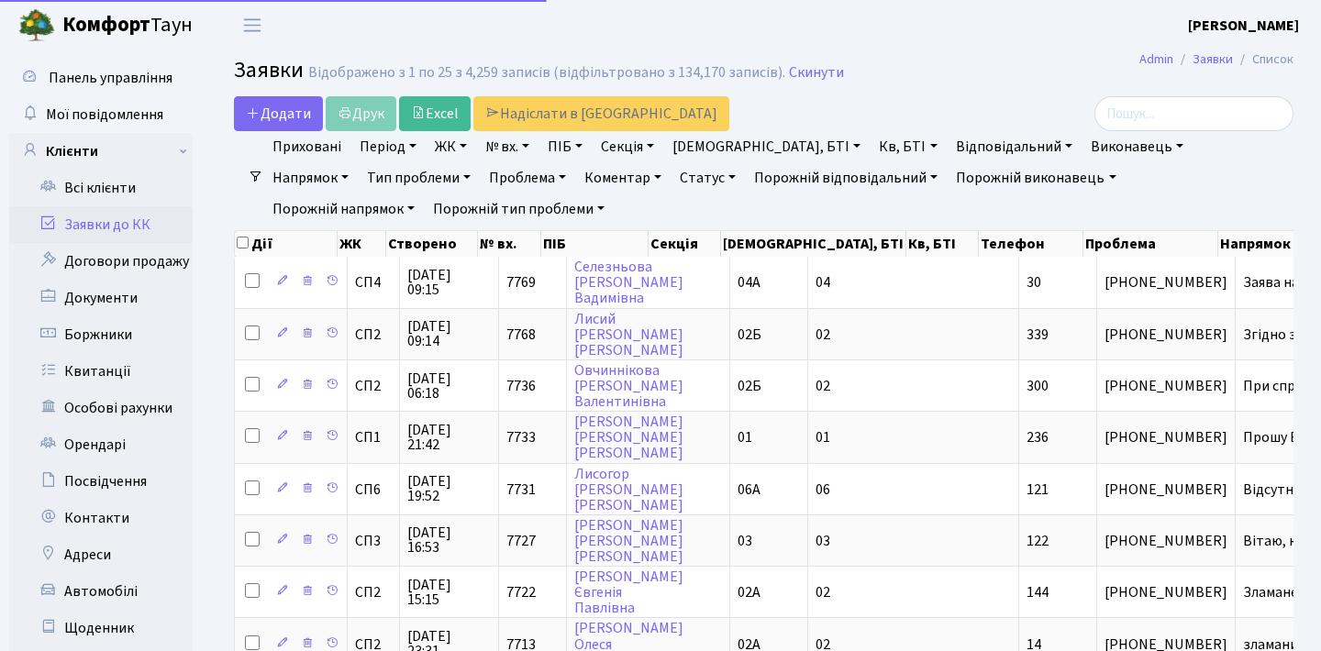
select select "25"
